Goal: Check status: Check status

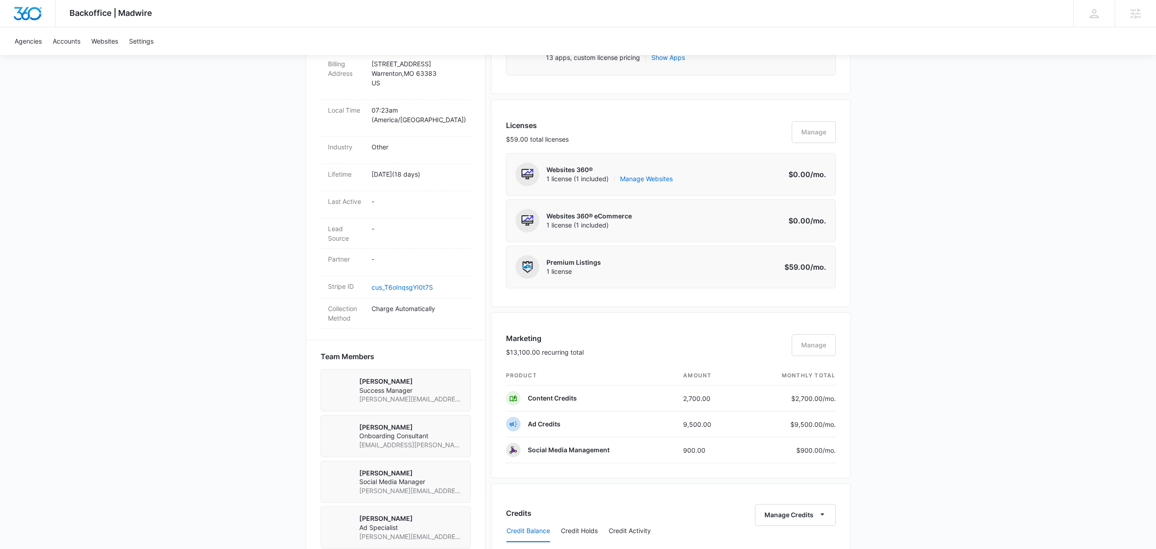
scroll to position [502, 0]
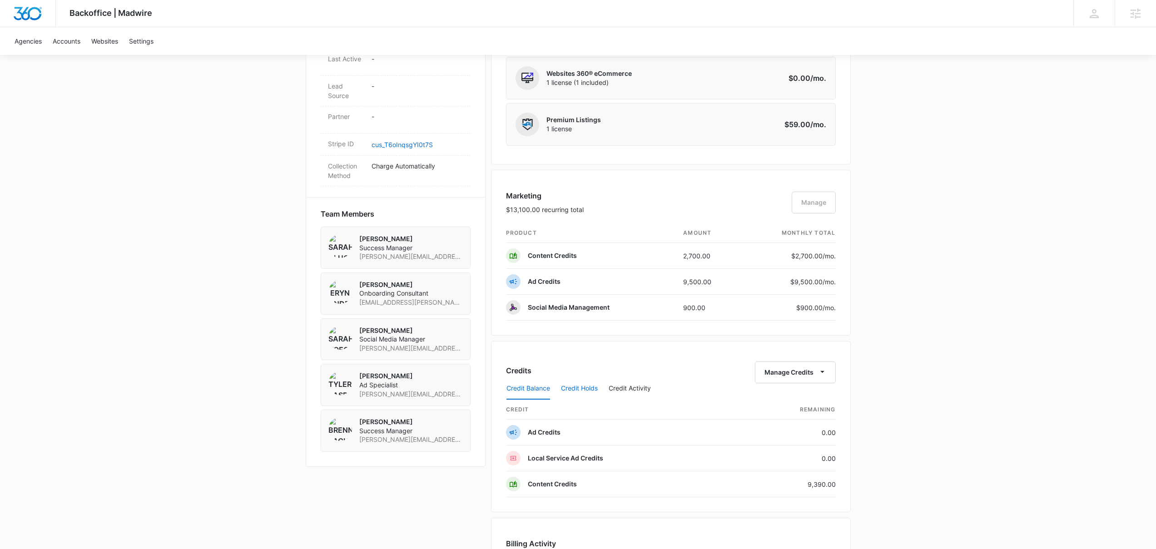
click at [587, 386] on button "Credit Holds" at bounding box center [579, 389] width 37 height 22
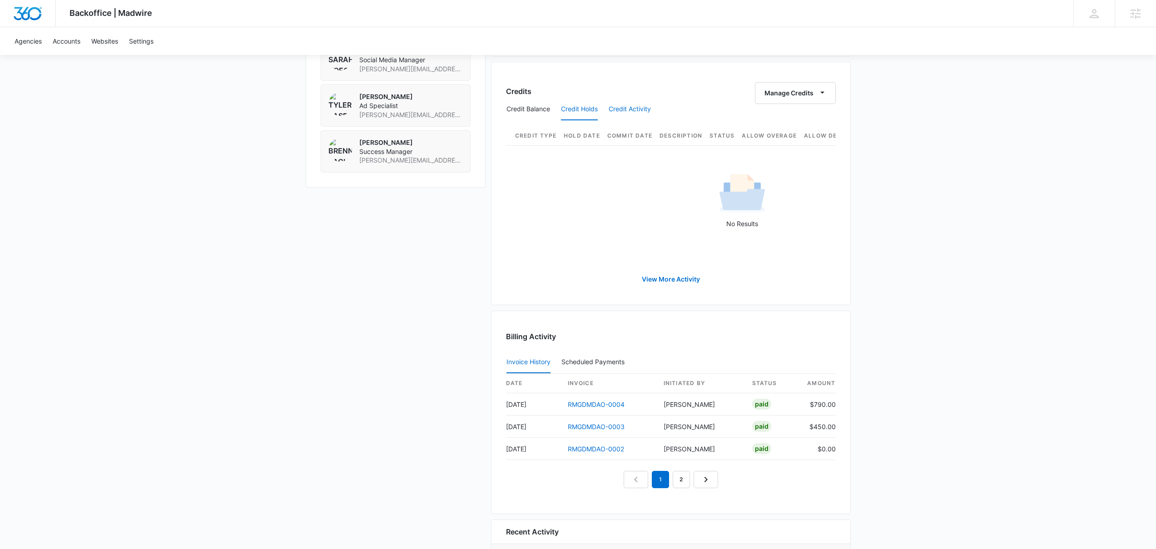
click at [615, 113] on button "Credit Activity" at bounding box center [629, 110] width 42 height 22
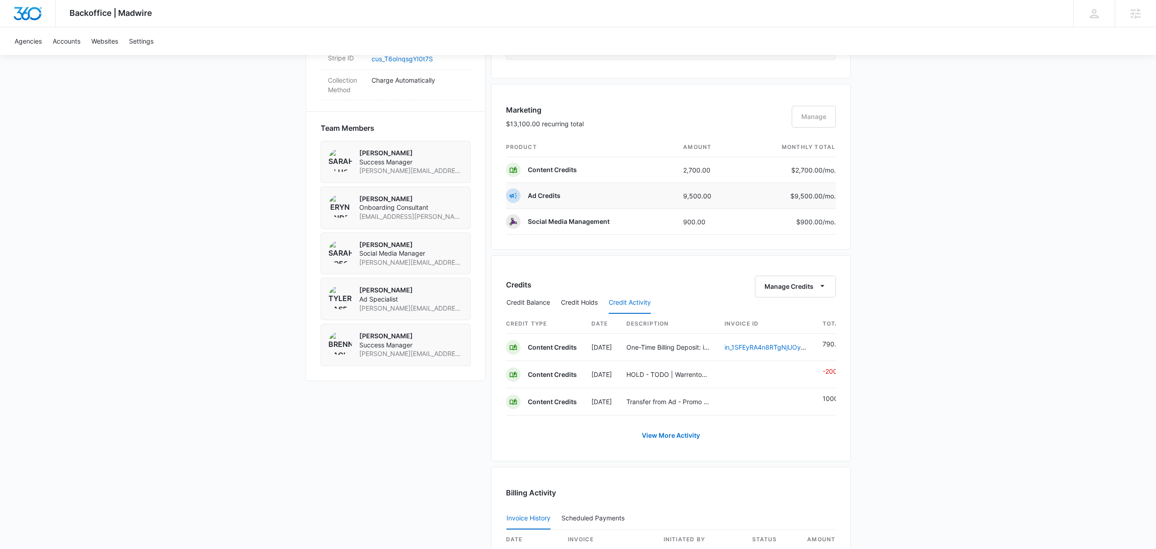
scroll to position [889, 0]
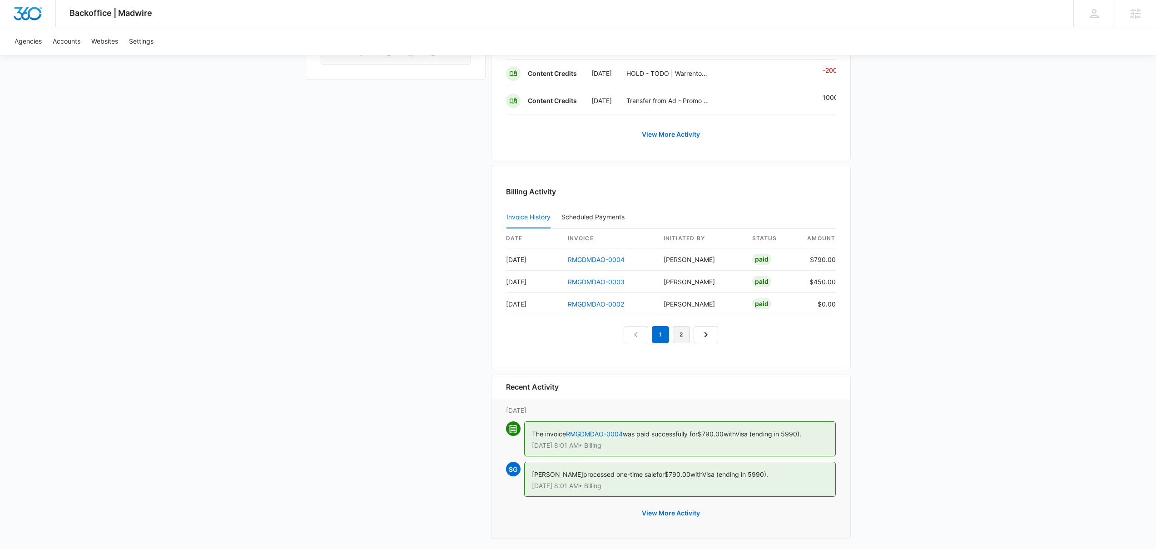
click at [684, 341] on link "2" at bounding box center [680, 334] width 17 height 17
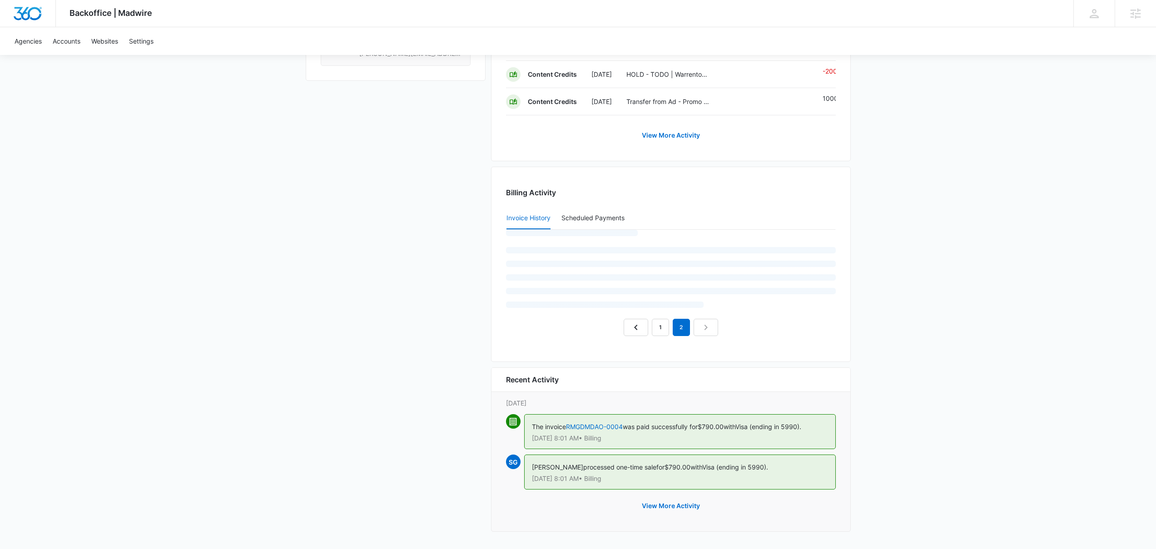
scroll to position [858, 0]
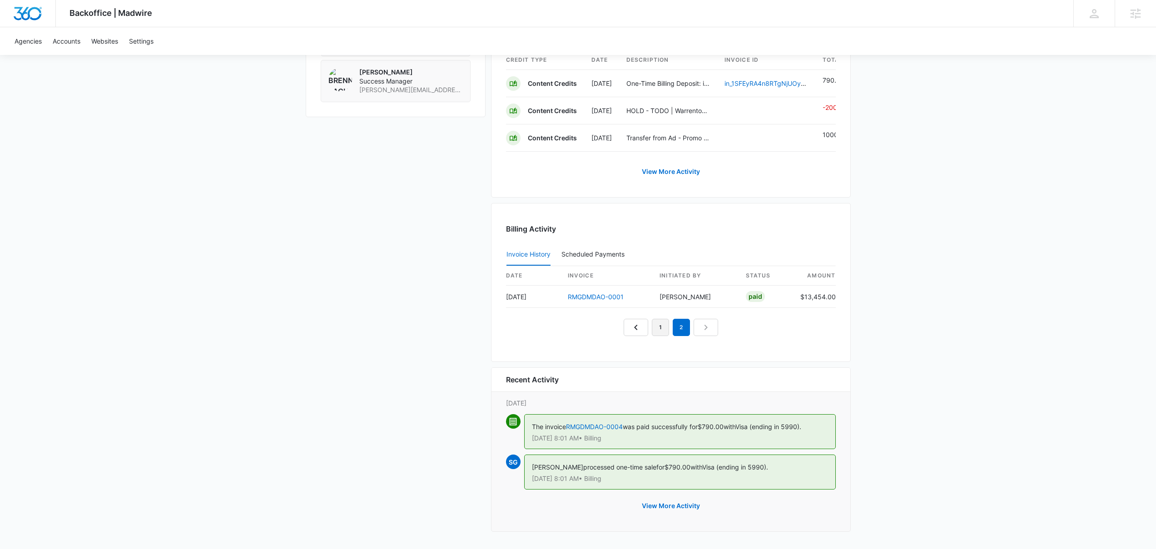
click at [656, 329] on link "1" at bounding box center [660, 327] width 17 height 17
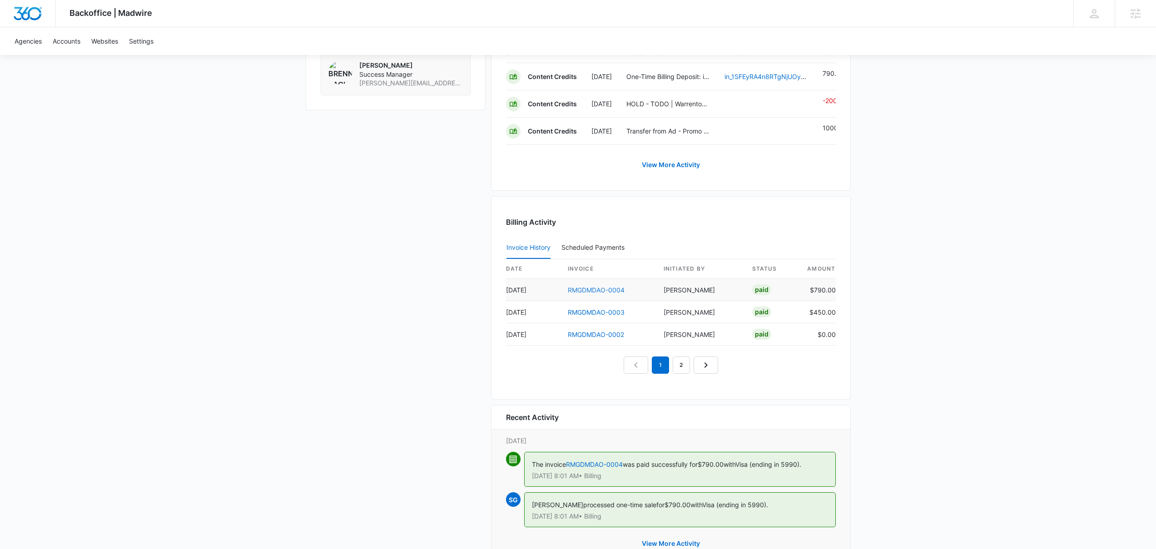
click at [601, 294] on link "RMGDMDAO-0004" at bounding box center [596, 290] width 57 height 8
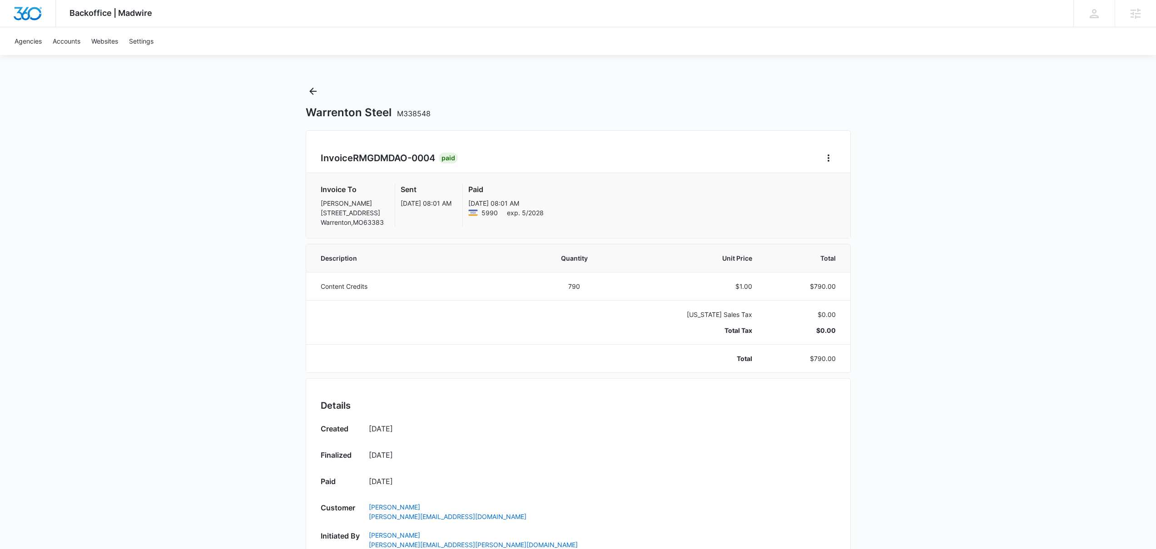
drag, startPoint x: 409, startPoint y: 60, endPoint x: 400, endPoint y: 65, distance: 10.6
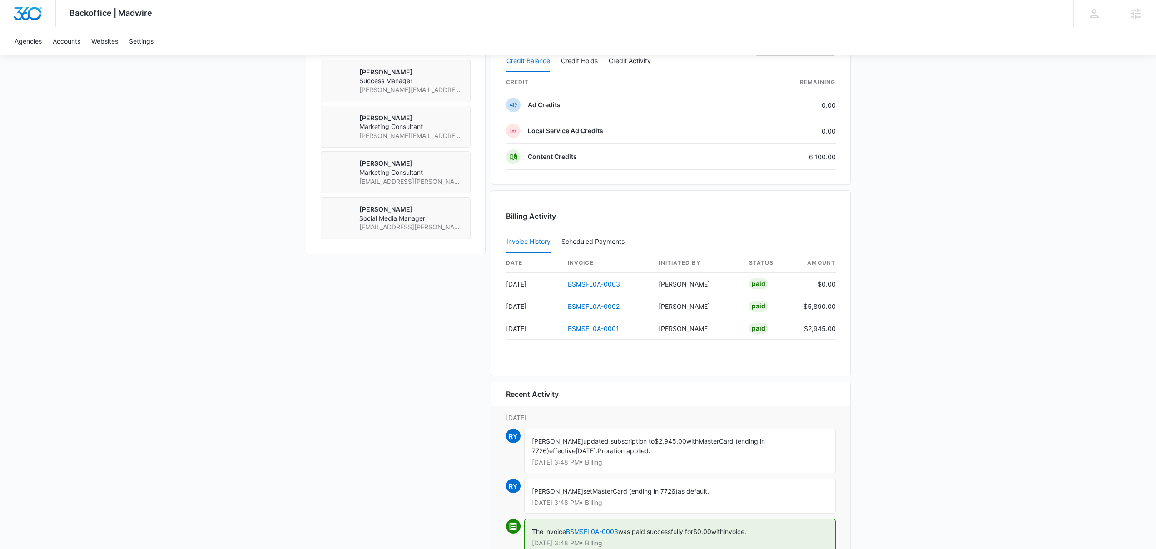
scroll to position [819, 0]
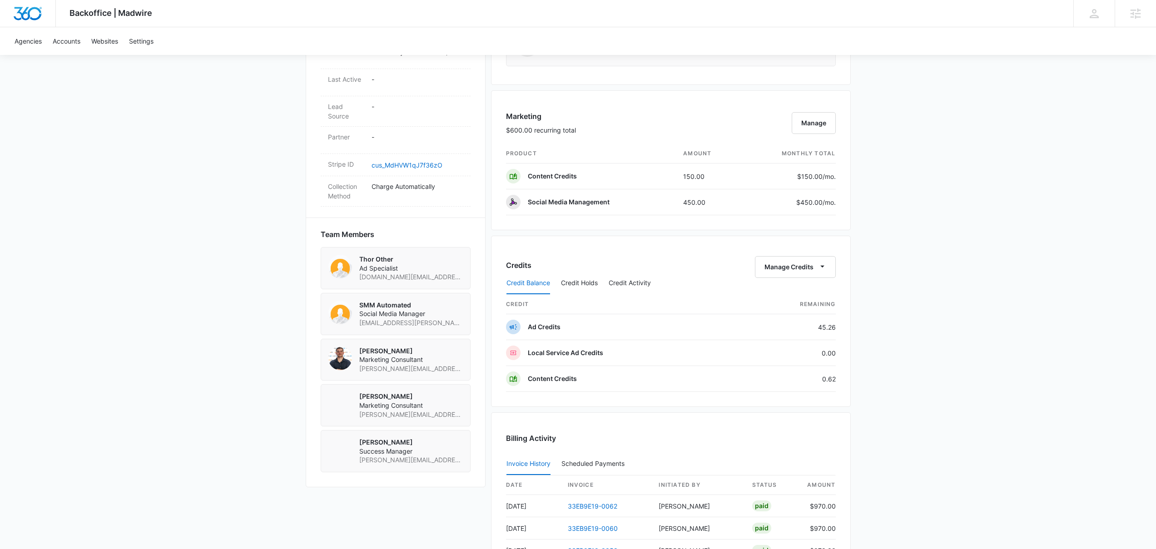
scroll to position [677, 0]
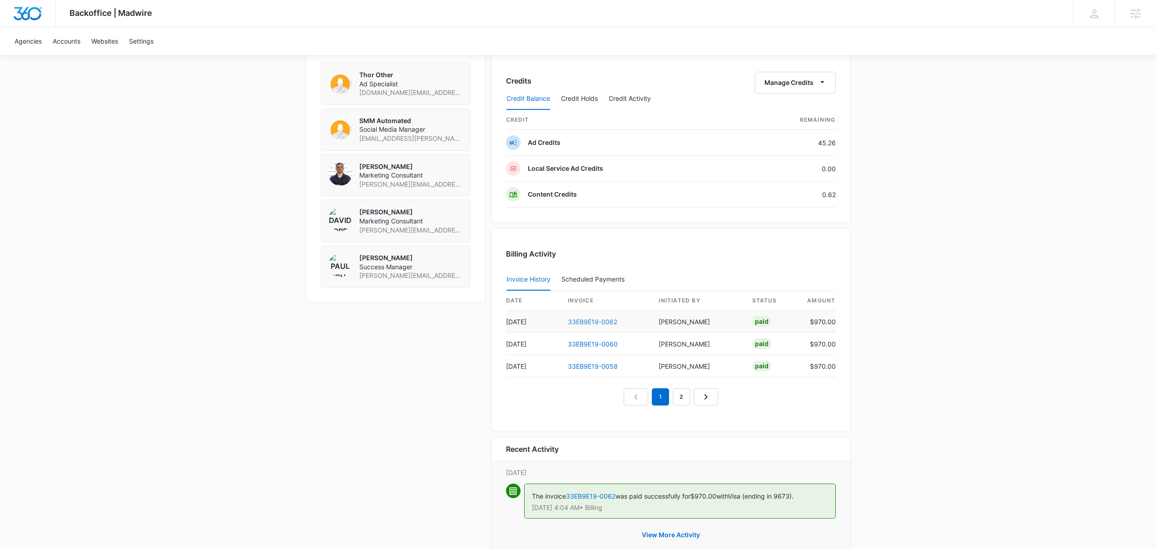
click at [601, 321] on link "33EB9E19-0062" at bounding box center [592, 322] width 49 height 8
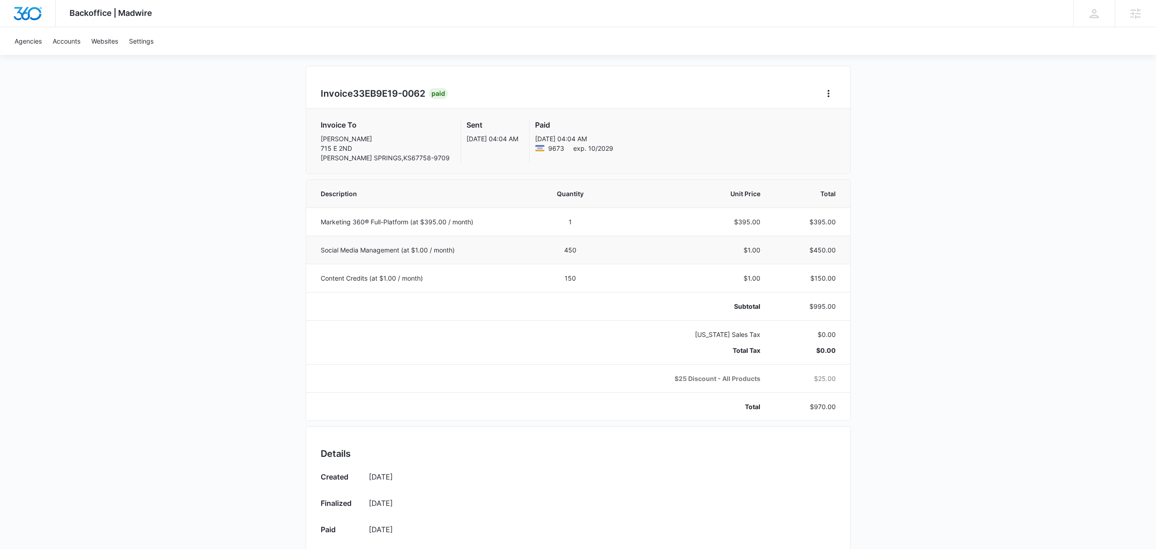
scroll to position [10, 0]
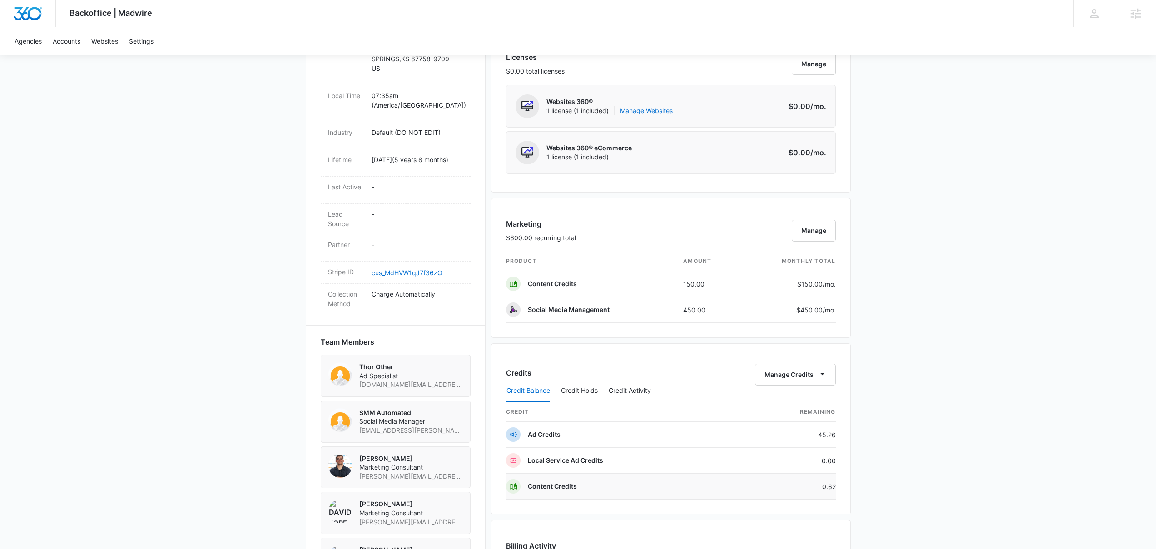
scroll to position [603, 0]
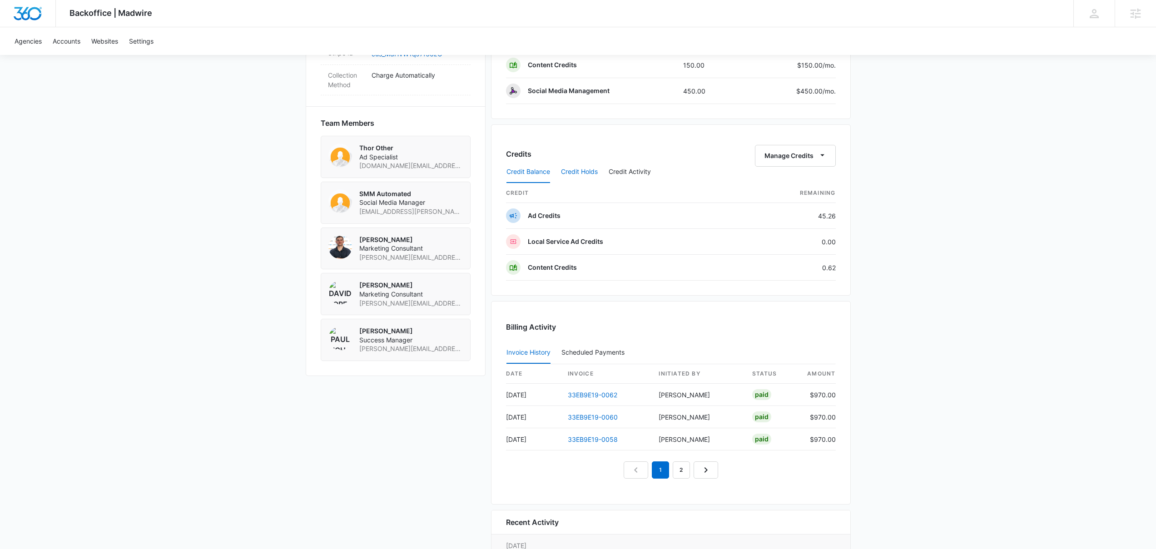
click at [581, 168] on button "Credit Holds" at bounding box center [579, 172] width 37 height 22
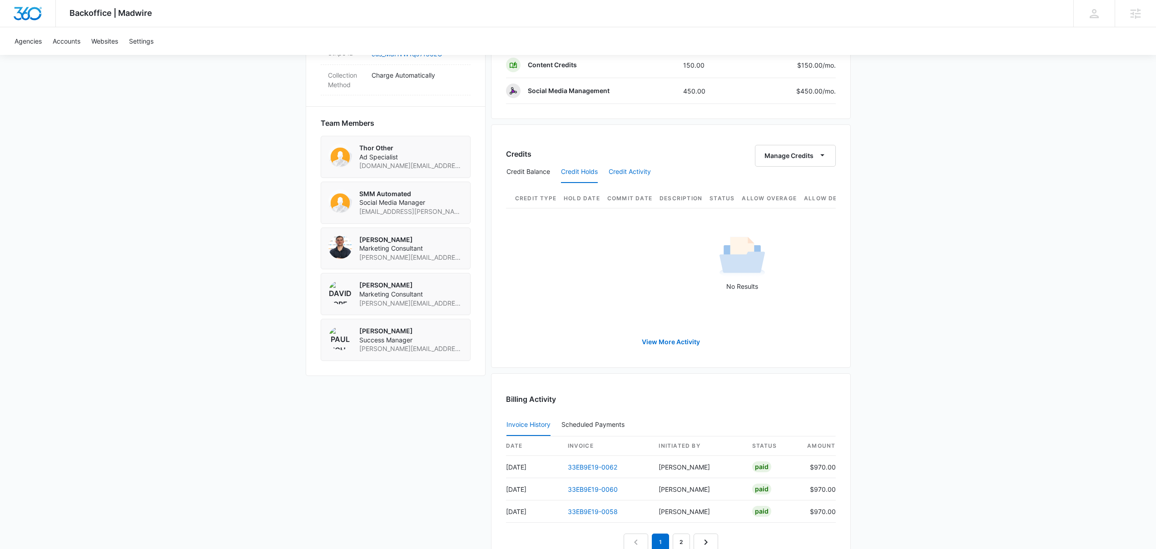
click at [626, 173] on button "Credit Activity" at bounding box center [629, 172] width 42 height 22
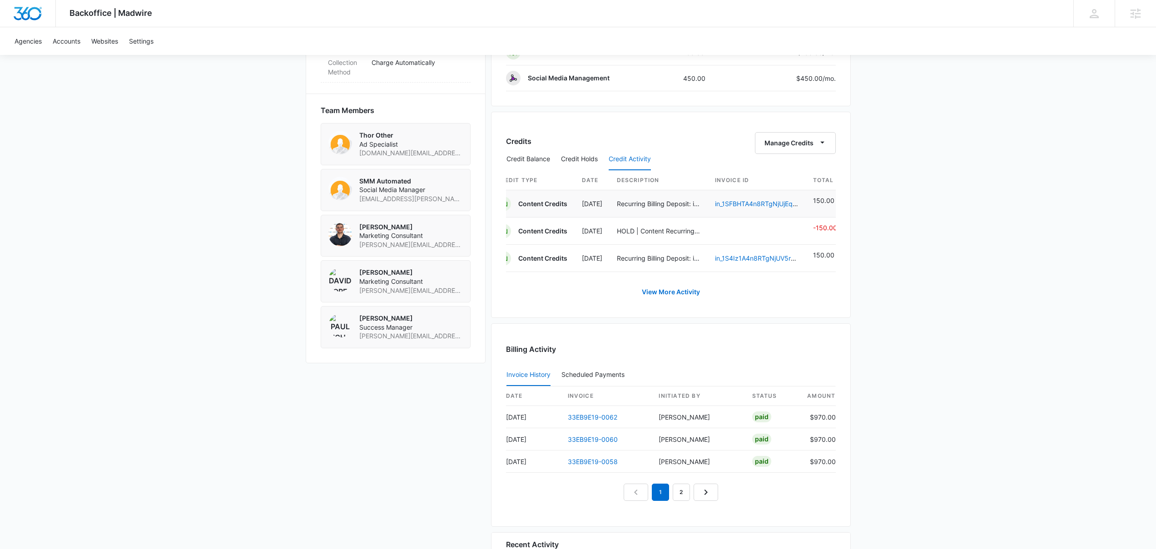
scroll to position [747, 0]
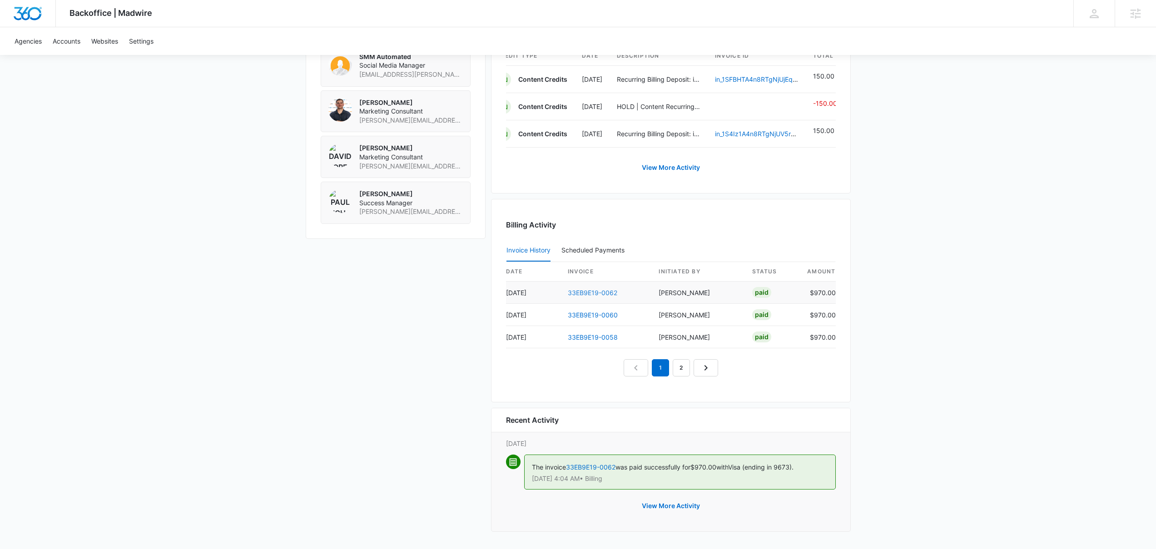
click at [612, 291] on link "33EB9E19-0062" at bounding box center [592, 293] width 49 height 8
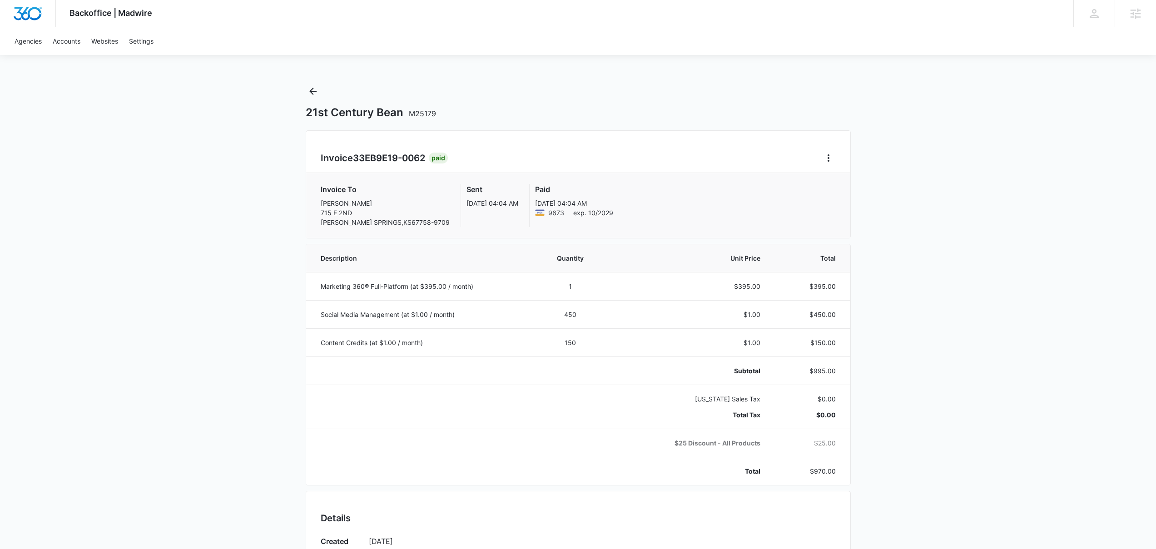
click at [600, 36] on div "Agencies Accounts Websites Settings" at bounding box center [577, 41] width 1137 height 28
